Goal: Transaction & Acquisition: Purchase product/service

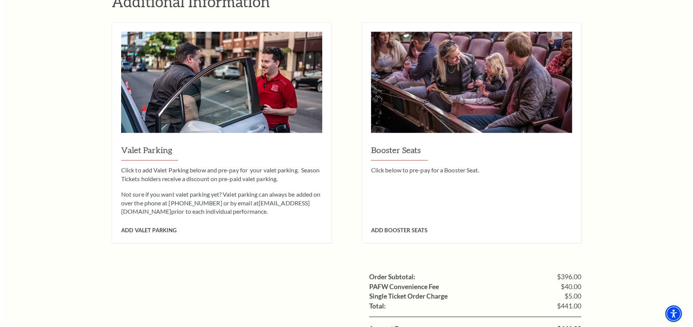
scroll to position [606, 0]
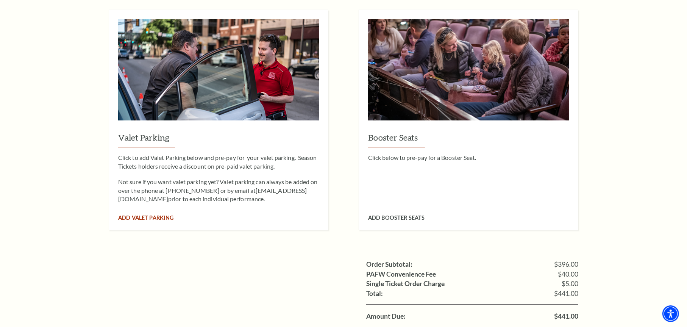
click at [150, 214] on span "Add Valet Parking" at bounding box center [145, 217] width 55 height 6
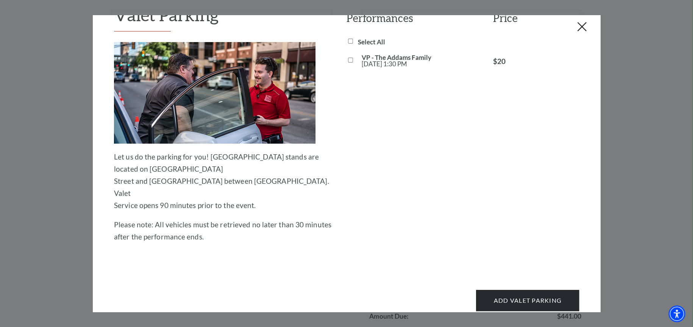
scroll to position [0, 0]
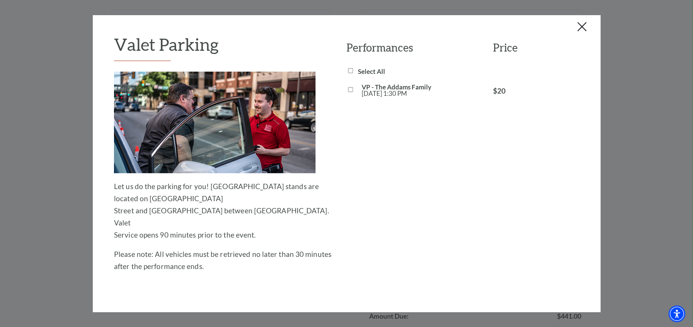
click at [349, 89] on input "VP - The Addams Family Sat, Oct 25 1:30 PM" at bounding box center [350, 89] width 5 height 5
checkbox input "true"
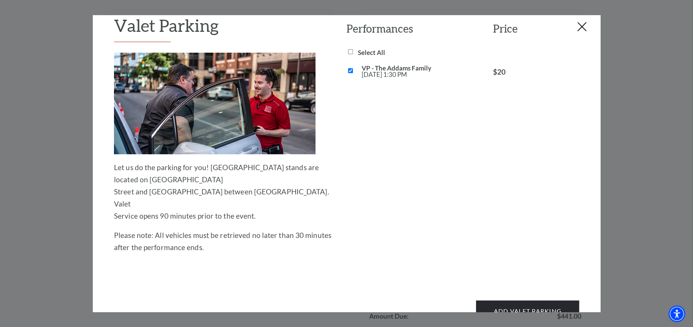
scroll to position [30, 0]
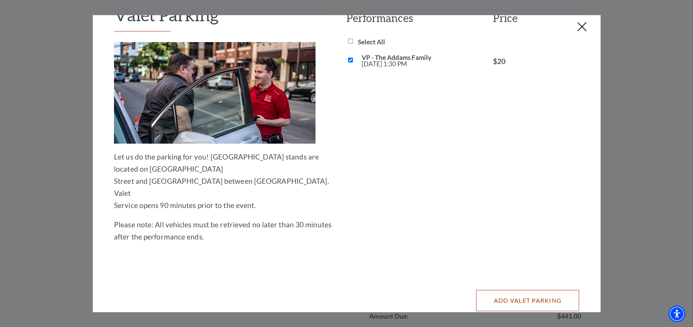
click at [512, 290] on button "Add Valet Parking" at bounding box center [527, 300] width 103 height 21
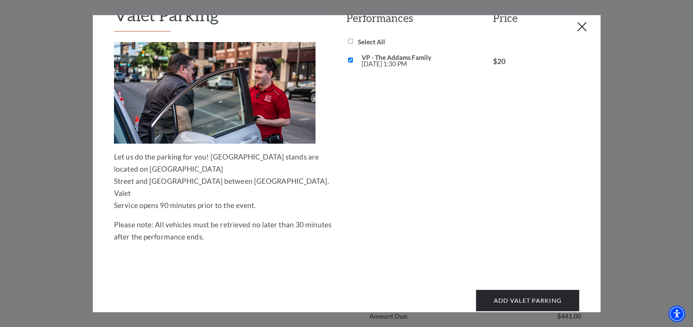
scroll to position [0, 0]
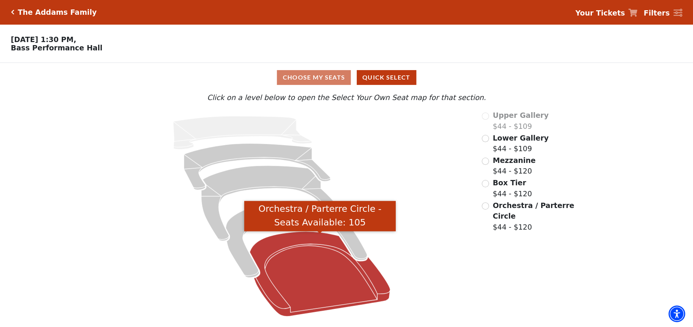
click at [349, 274] on icon "Orchestra / Parterre Circle - Seats Available: 105" at bounding box center [320, 273] width 141 height 85
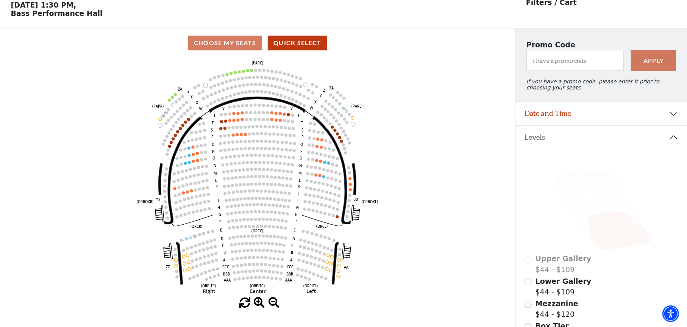
scroll to position [35, 0]
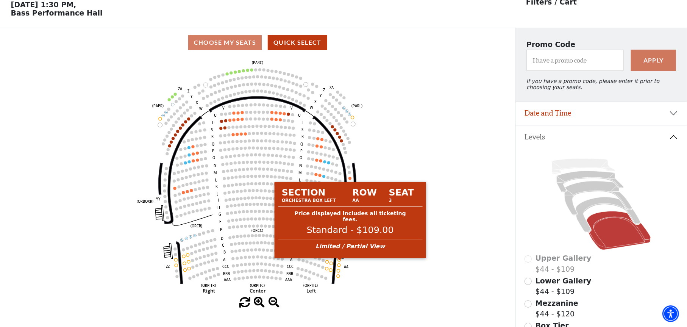
click at [339, 261] on circle at bounding box center [339, 259] width 3 height 3
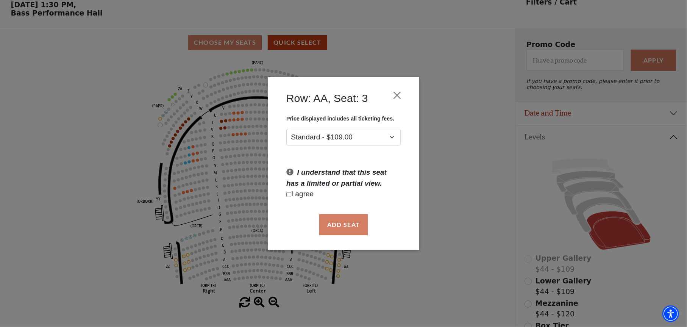
click at [289, 193] on input "Checkbox field" at bounding box center [288, 194] width 5 height 5
checkbox input "true"
click at [339, 221] on button "Add Seat" at bounding box center [343, 224] width 48 height 21
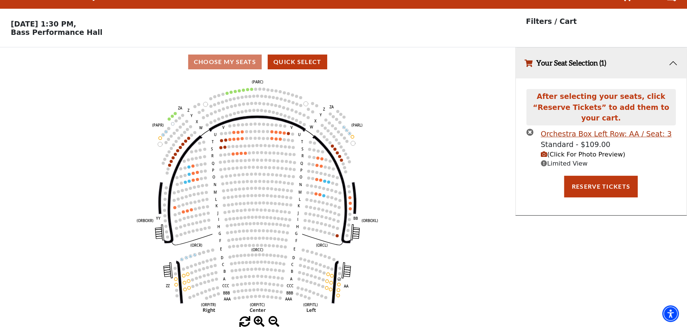
scroll to position [0, 0]
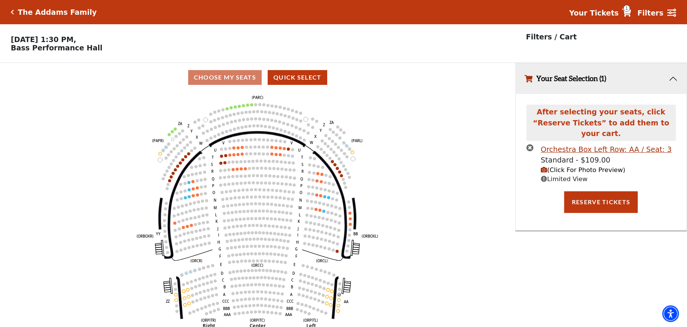
click at [335, 303] on icon at bounding box center [335, 298] width 6 height 42
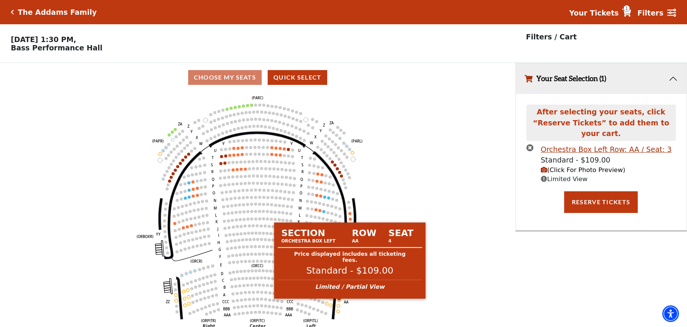
click at [339, 302] on circle at bounding box center [339, 300] width 3 height 3
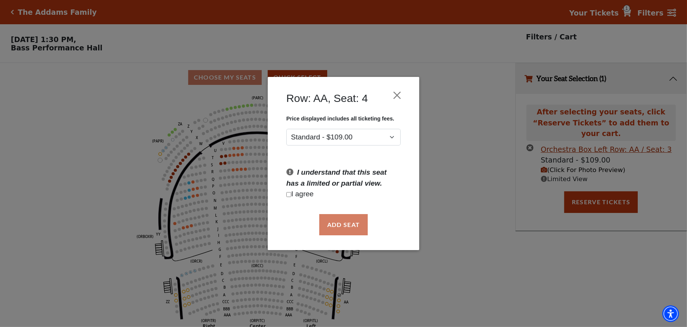
click at [289, 191] on p "I agree" at bounding box center [343, 194] width 114 height 11
click at [288, 195] on input "Checkbox field" at bounding box center [288, 194] width 5 height 5
checkbox input "true"
click at [345, 225] on button "Add Seat" at bounding box center [343, 224] width 48 height 21
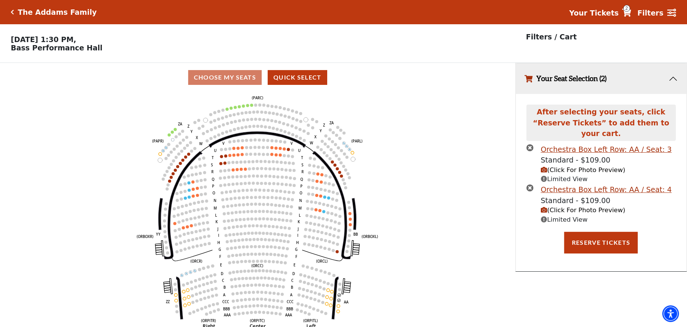
click at [338, 308] on circle at bounding box center [338, 306] width 3 height 3
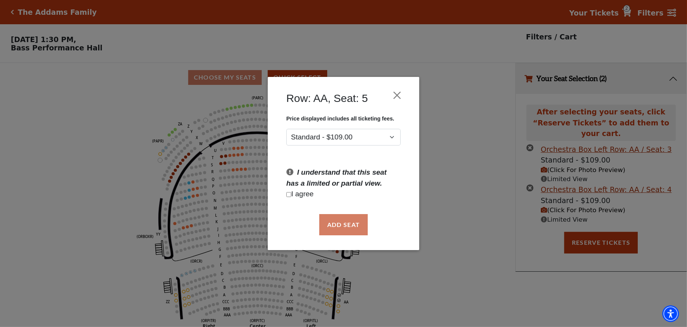
click at [289, 193] on input "Checkbox field" at bounding box center [288, 194] width 5 height 5
checkbox input "true"
click at [328, 223] on button "Add Seat" at bounding box center [343, 224] width 48 height 21
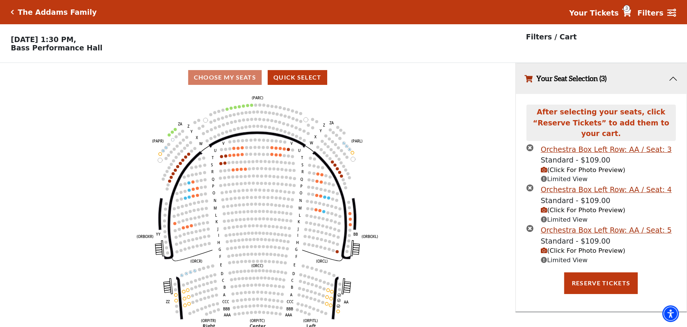
click at [337, 313] on circle at bounding box center [338, 311] width 3 height 3
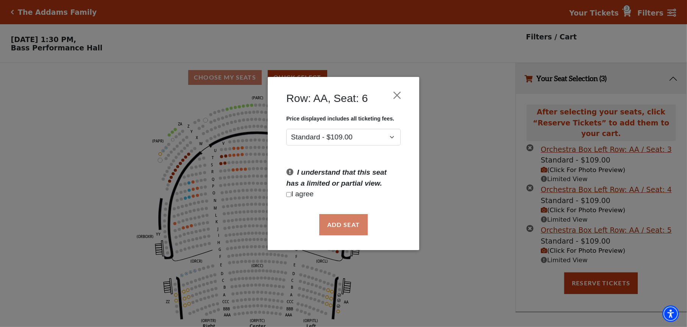
click at [290, 194] on input "Checkbox field" at bounding box center [288, 194] width 5 height 5
checkbox input "true"
click at [332, 225] on button "Add Seat" at bounding box center [343, 224] width 48 height 21
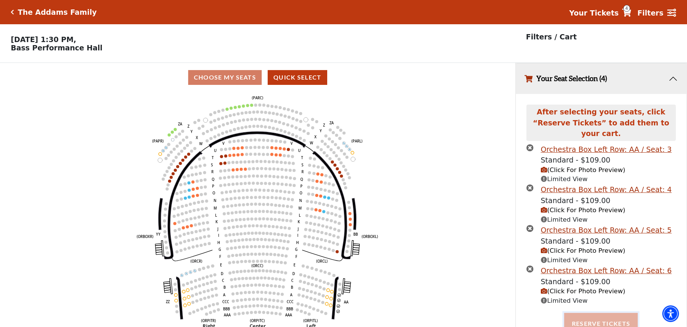
click at [600, 315] on button "Reserve Tickets" at bounding box center [600, 323] width 73 height 21
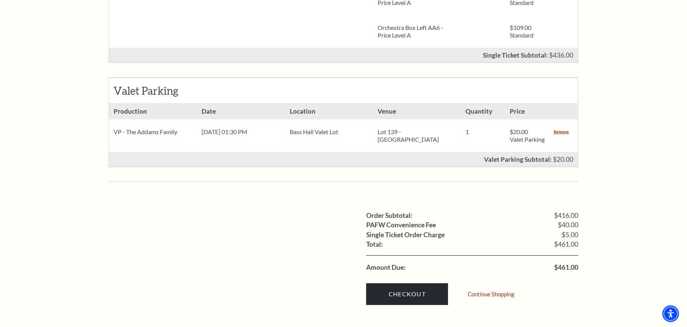
scroll to position [530, 0]
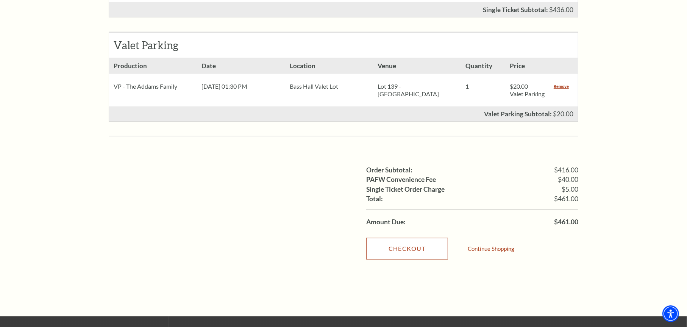
click at [420, 247] on link "Checkout" at bounding box center [407, 248] width 82 height 21
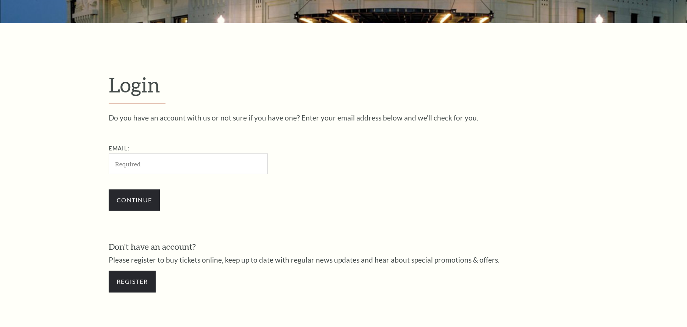
scroll to position [246, 0]
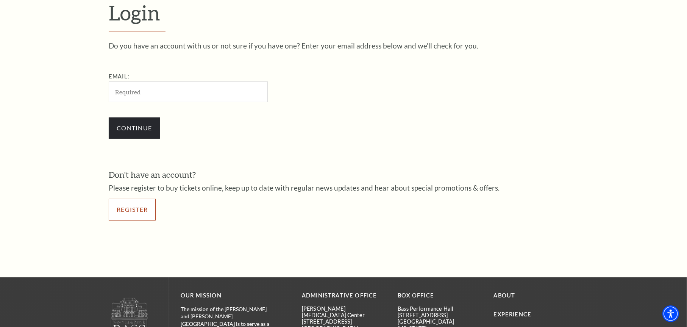
click at [133, 214] on link "Register" at bounding box center [132, 209] width 47 height 21
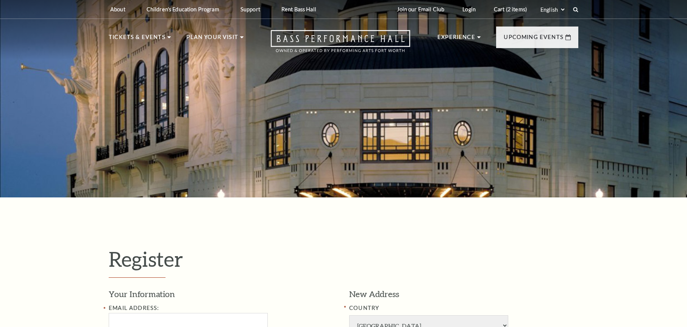
select select "1"
select select "[GEOGRAPHIC_DATA]"
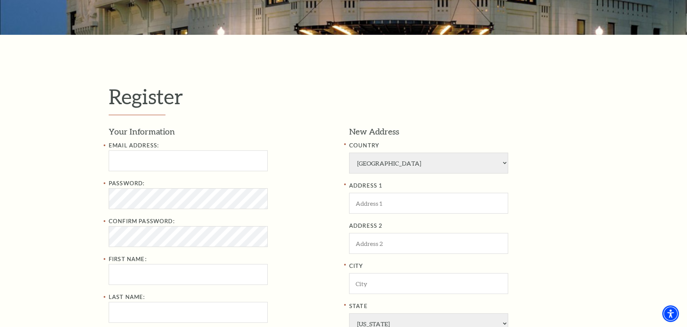
scroll to position [189, 0]
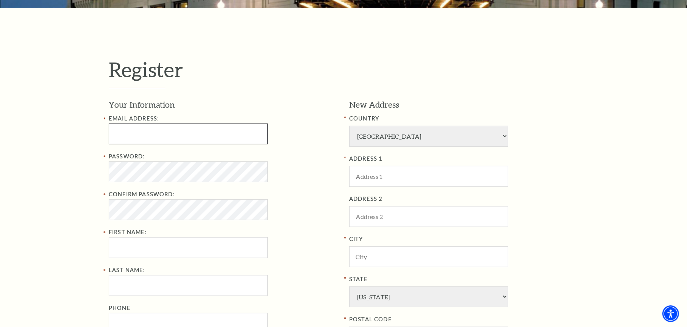
click at [135, 137] on input "Email Address:" at bounding box center [188, 133] width 159 height 21
type input "Shelidfitzgerald@gmail.com"
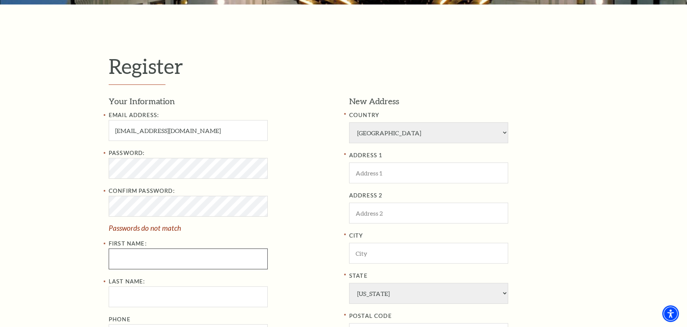
click at [134, 260] on div "Email Address: Shelidfitzgerald@gmail.com Password: Confirm Password: Passwords…" at bounding box center [223, 228] width 229 height 234
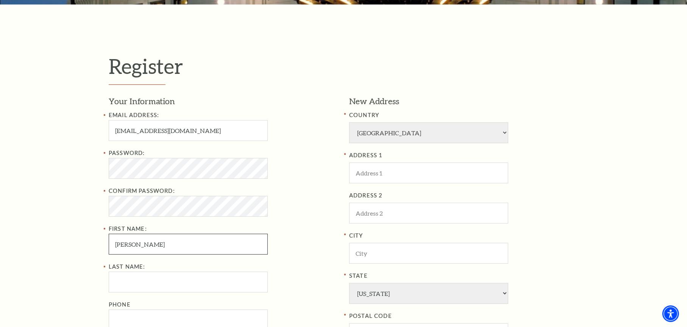
type input "Sheli"
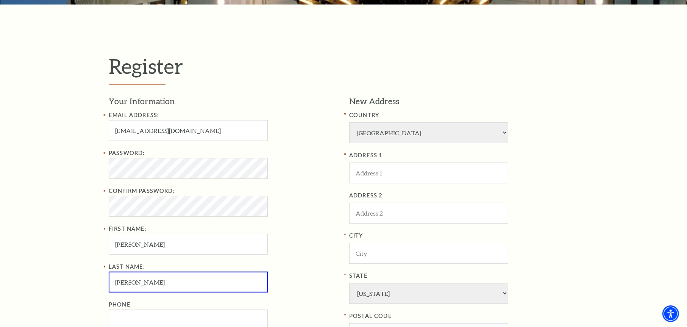
type input "Fitzgerald"
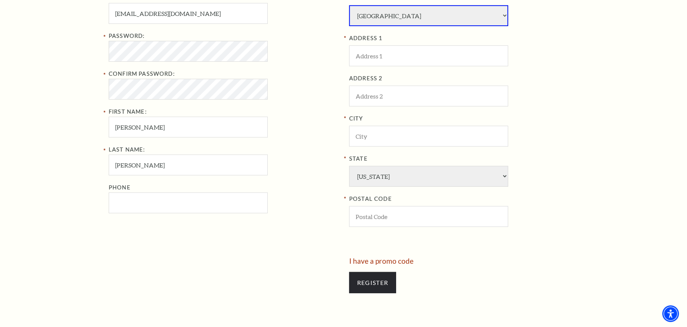
scroll to position [269, 0]
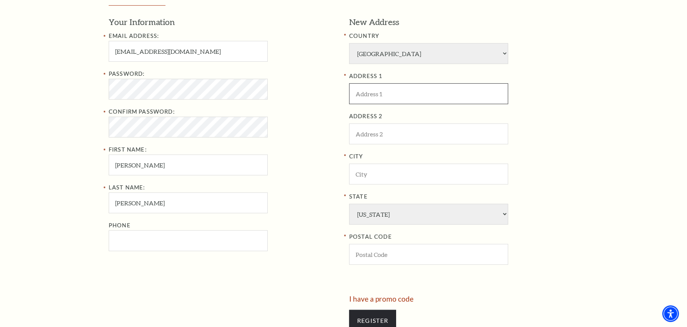
click at [412, 89] on input "ADDRESS 1" at bounding box center [428, 93] width 159 height 21
type input "131 Mill Valley Drive"
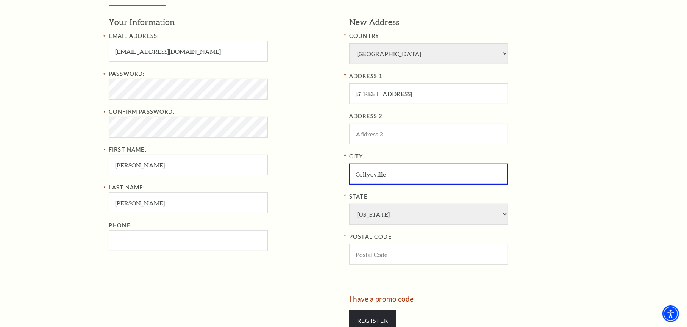
type input "Collyeville"
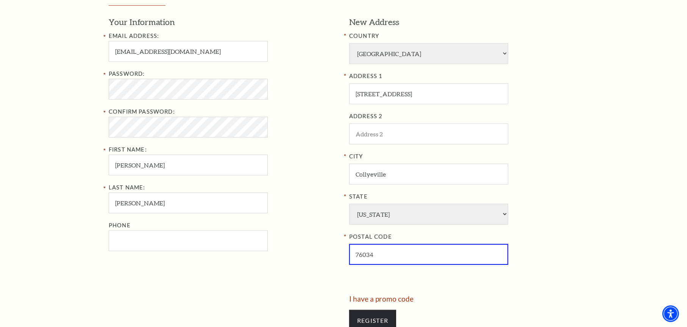
type input "76034"
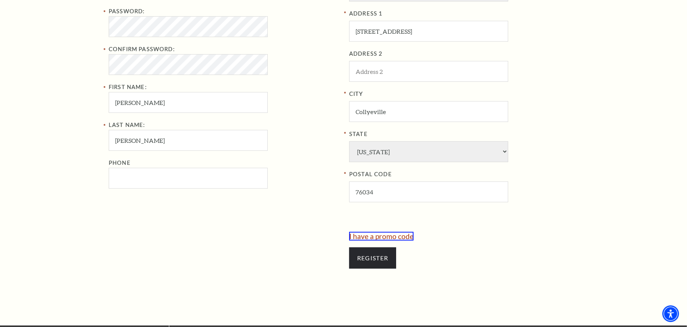
scroll to position [344, 0]
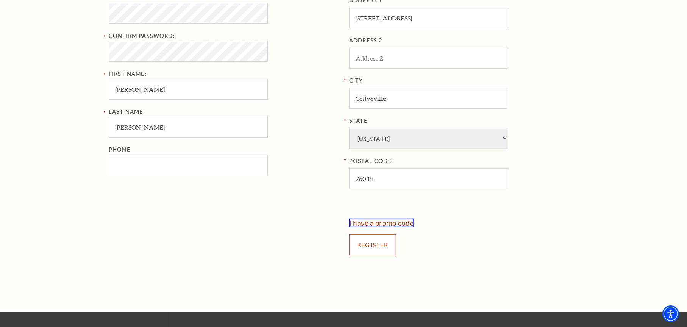
click at [371, 248] on input "Register" at bounding box center [372, 244] width 47 height 21
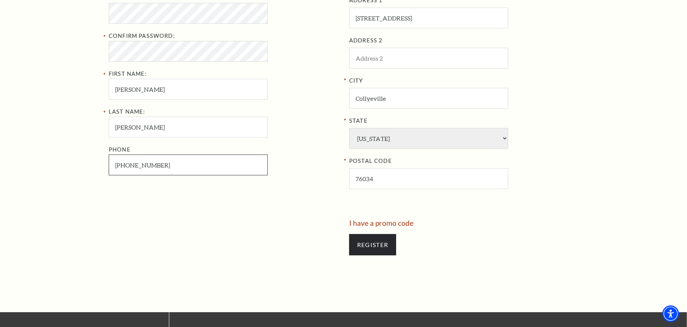
type input "817-360-9602"
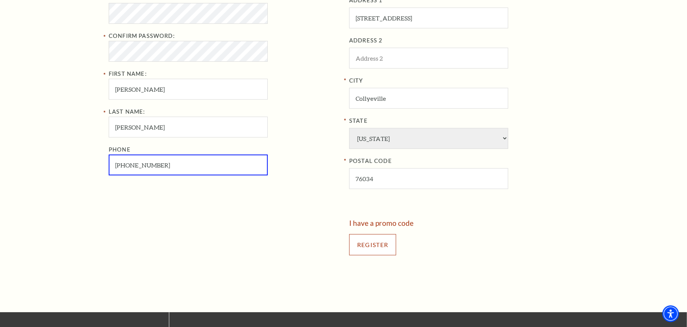
click at [380, 249] on input "Register" at bounding box center [372, 244] width 47 height 21
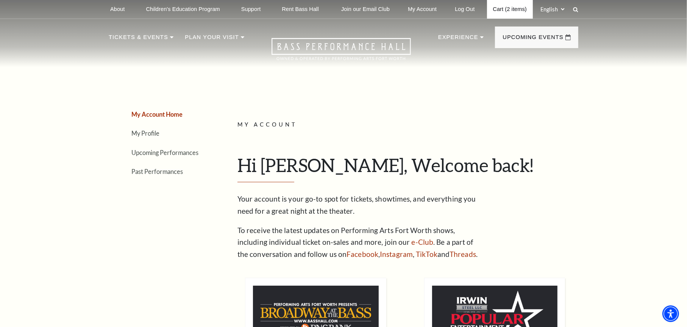
click at [514, 6] on link "Cart (2 items)" at bounding box center [510, 9] width 46 height 19
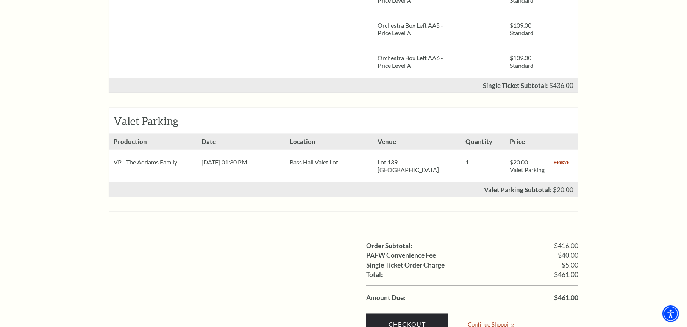
scroll to position [492, 0]
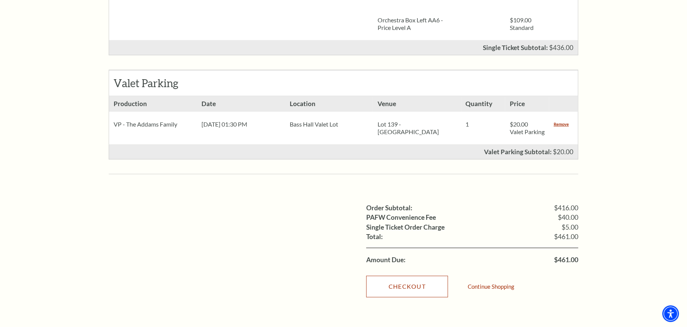
click at [391, 283] on link "Checkout" at bounding box center [407, 286] width 82 height 21
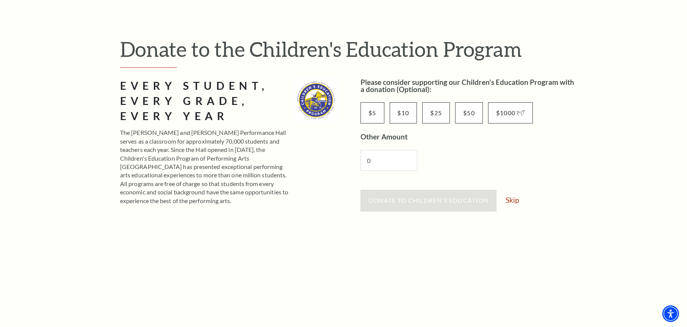
scroll to position [76, 0]
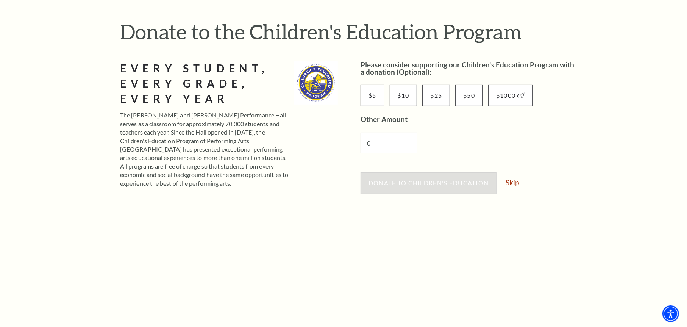
click at [514, 177] on div "Donate to Children's Education Skip" at bounding box center [470, 186] width 218 height 29
click at [514, 181] on link "Skip" at bounding box center [512, 182] width 13 height 7
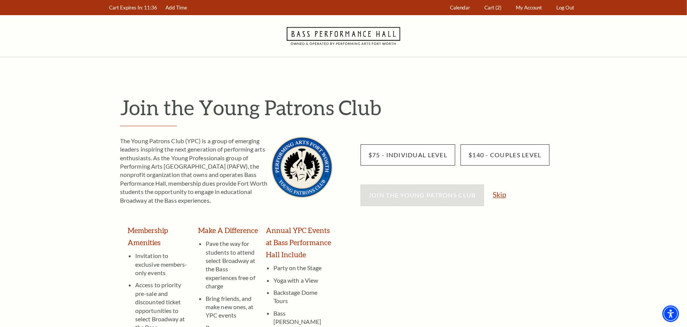
click at [505, 194] on link "Skip" at bounding box center [499, 194] width 13 height 7
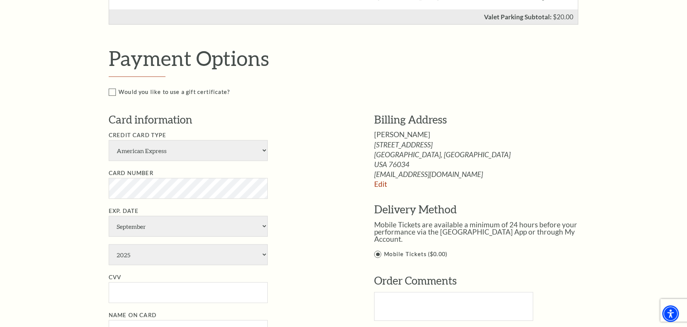
scroll to position [492, 0]
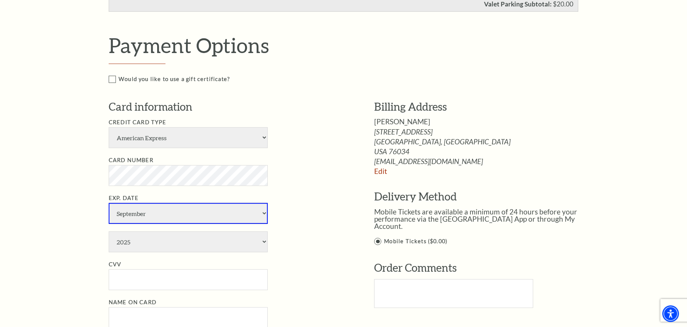
click at [195, 222] on select "January February March April May June July August September October November De…" at bounding box center [188, 213] width 159 height 21
select select "2"
click at [109, 211] on select "January February March April May June July August September October November De…" at bounding box center [188, 213] width 159 height 21
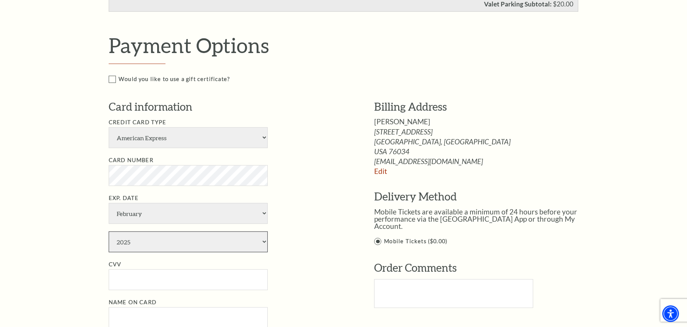
click at [157, 252] on select "2025 2026 2027 2028 2029 2030 2031 2032 2033 2034" at bounding box center [188, 241] width 159 height 21
select select "2028"
click at [109, 239] on select "2025 2026 2027 2028 2029 2030 2031 2032 2033 2034" at bounding box center [188, 241] width 159 height 21
click at [156, 290] on input "CVV" at bounding box center [188, 279] width 159 height 21
type input "2195"
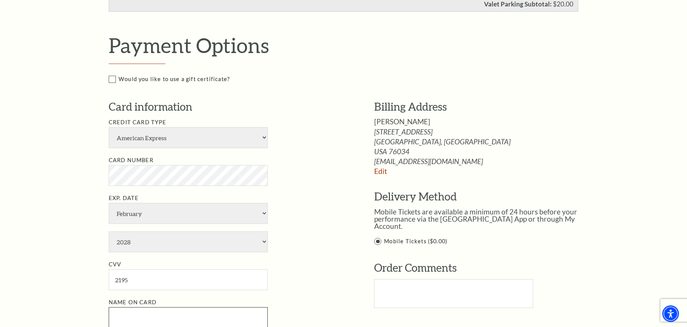
scroll to position [502, 0]
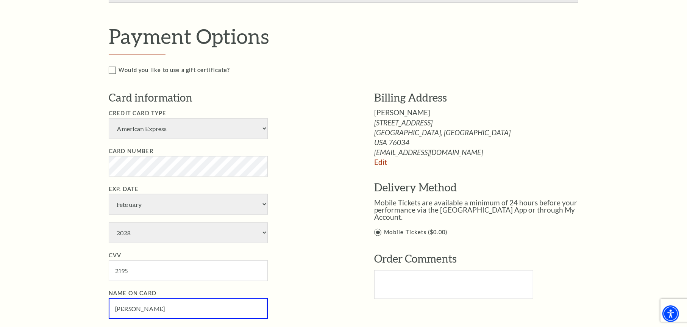
type input "Sheli Fitzgerald"
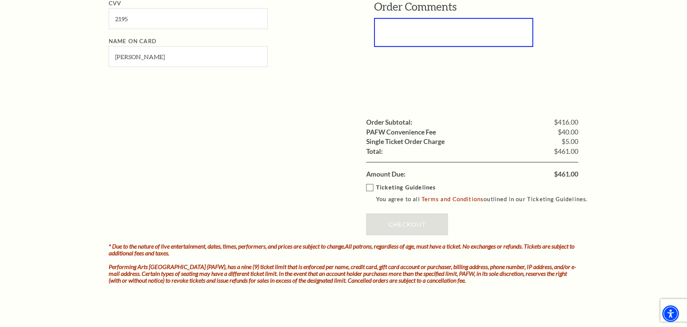
scroll to position [767, 0]
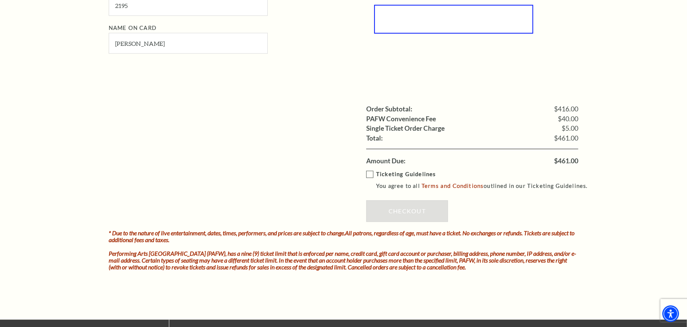
click at [372, 186] on label "Ticketing Guidelines You agree to all Terms and Conditions outlined in our Tick…" at bounding box center [480, 180] width 228 height 21
click at [0, 0] on input "Ticketing Guidelines You agree to all Terms and Conditions outlined in our Tick…" at bounding box center [0, 0] width 0 height 0
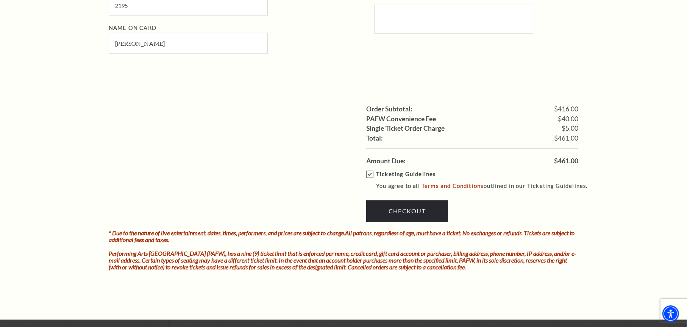
scroll to position [805, 0]
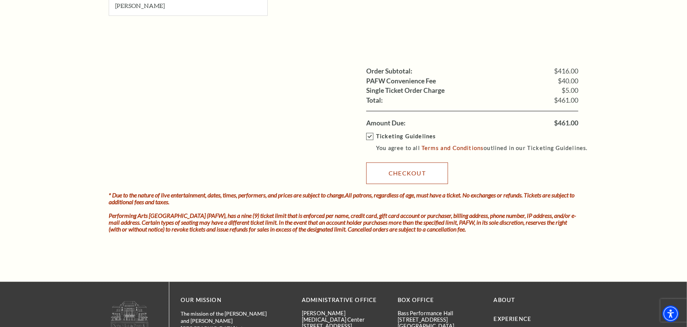
click at [395, 184] on link "Checkout" at bounding box center [407, 173] width 82 height 21
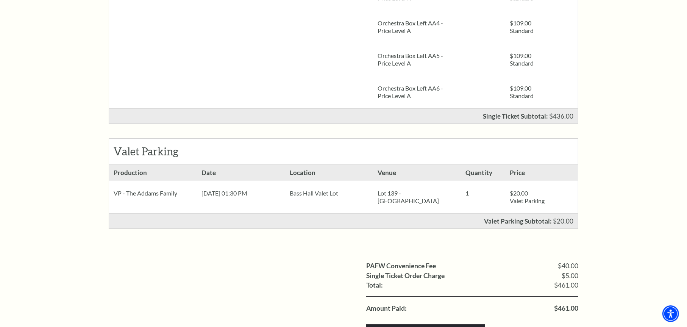
scroll to position [227, 0]
